Goal: Task Accomplishment & Management: Manage account settings

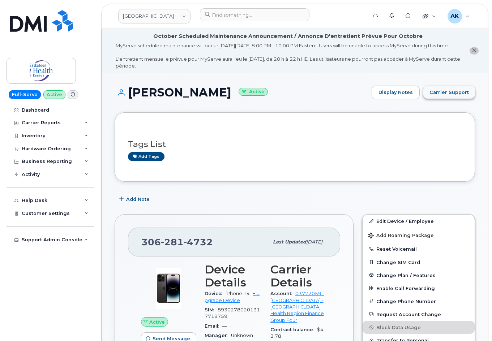
click at [454, 96] on span "Carrier Support" at bounding box center [448, 92] width 39 height 7
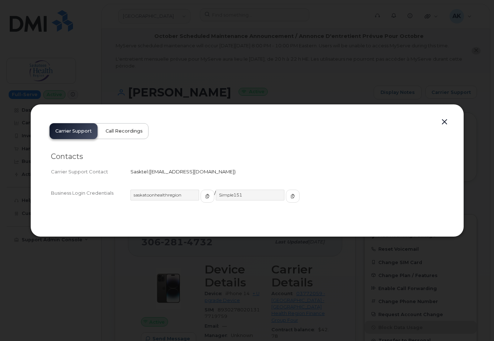
click at [130, 135] on button "Call Recordings" at bounding box center [124, 131] width 49 height 16
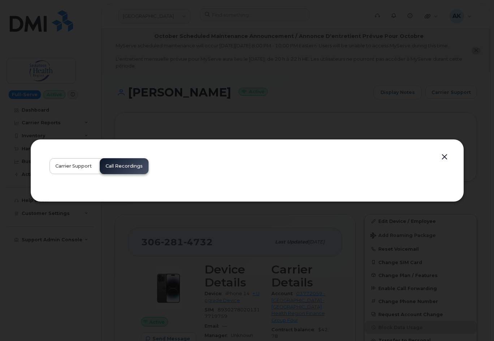
click at [76, 166] on span "Carrier Support" at bounding box center [73, 166] width 36 height 6
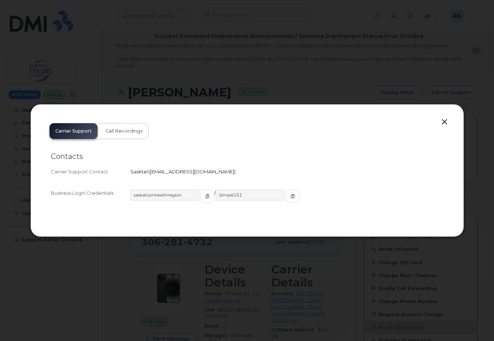
click at [445, 123] on button "button" at bounding box center [444, 122] width 11 height 10
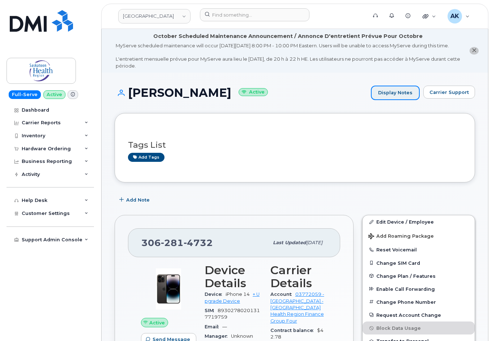
click at [382, 100] on link "Display Notes" at bounding box center [395, 93] width 49 height 14
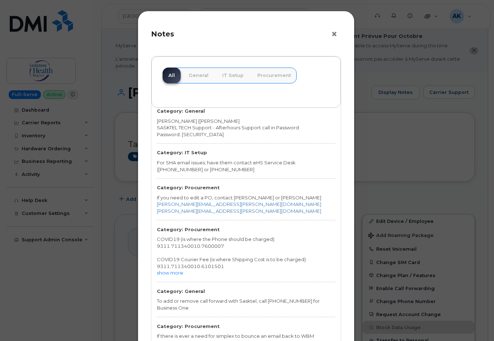
click at [333, 36] on button "×" at bounding box center [336, 34] width 10 height 11
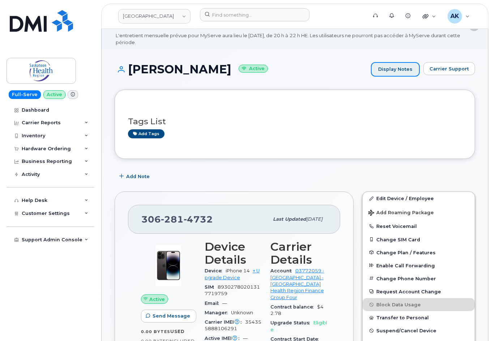
scroll to position [36, 0]
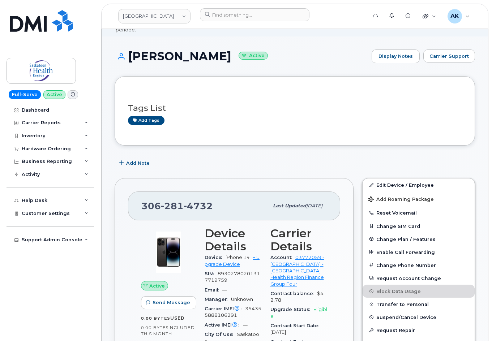
click at [152, 63] on h1 "Laryssa Lemke Active" at bounding box center [241, 56] width 253 height 13
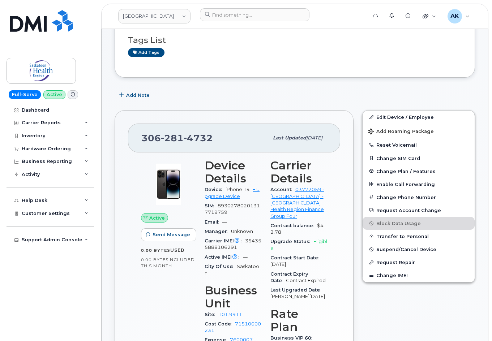
scroll to position [108, 0]
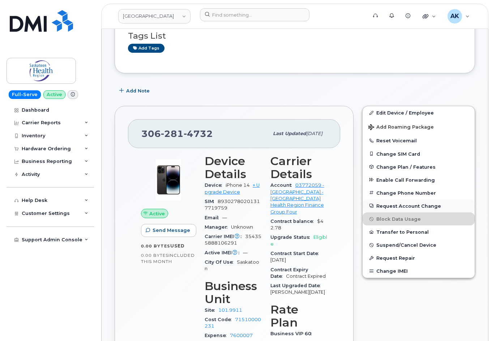
click at [404, 212] on button "Request Account Change" at bounding box center [418, 205] width 112 height 13
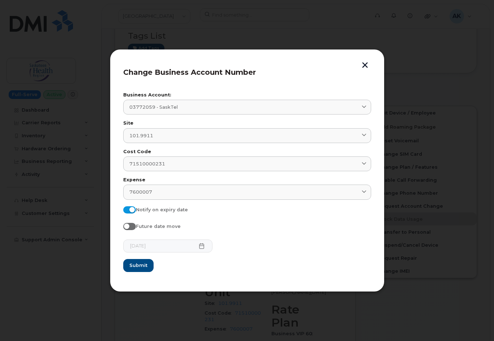
click at [365, 66] on button "button" at bounding box center [365, 66] width 11 height 8
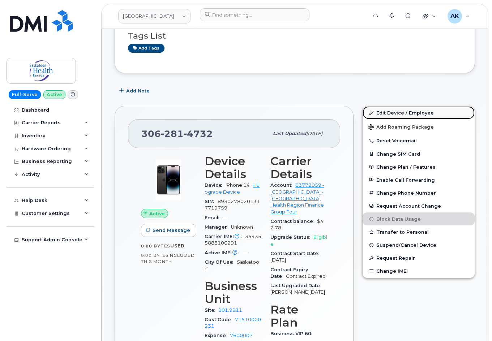
click at [402, 119] on link "Edit Device / Employee" at bounding box center [418, 112] width 112 height 13
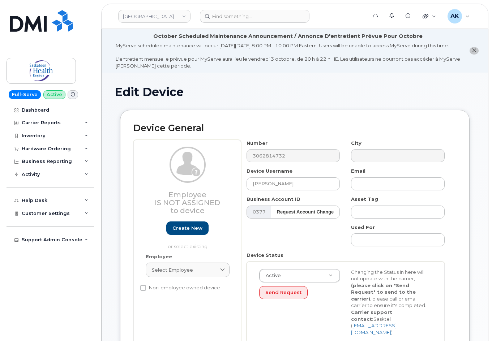
select select "18172"
